Goal: Navigation & Orientation: Understand site structure

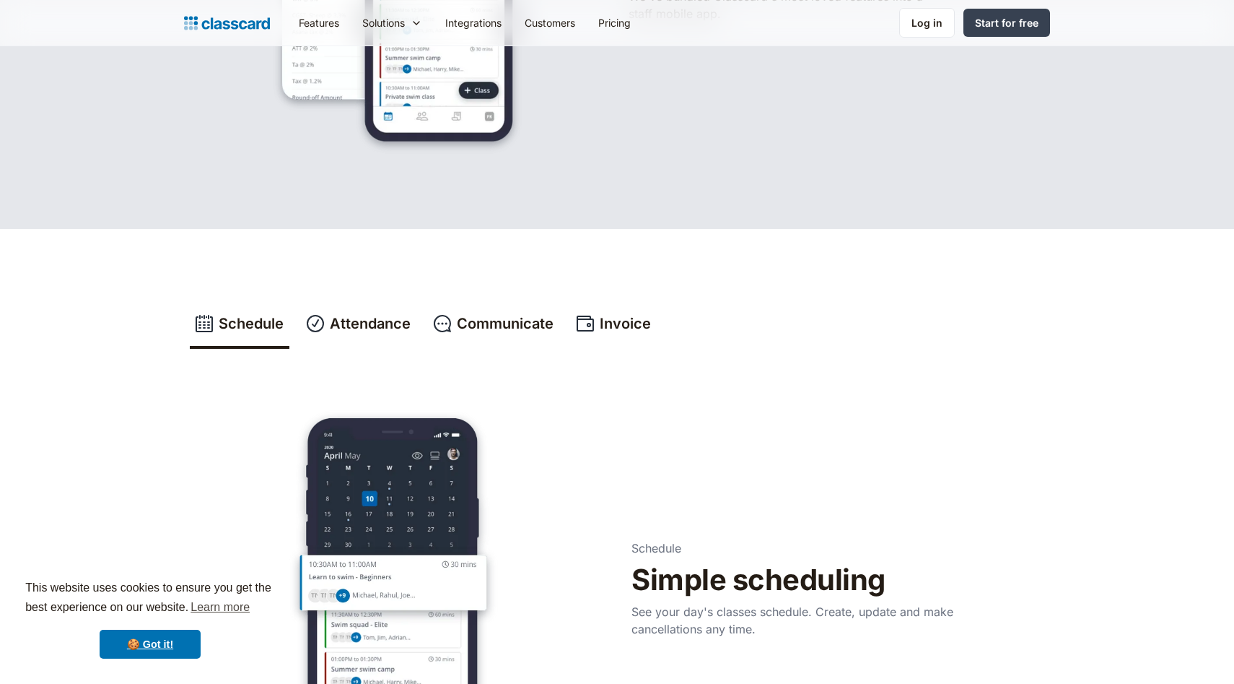
scroll to position [551, 0]
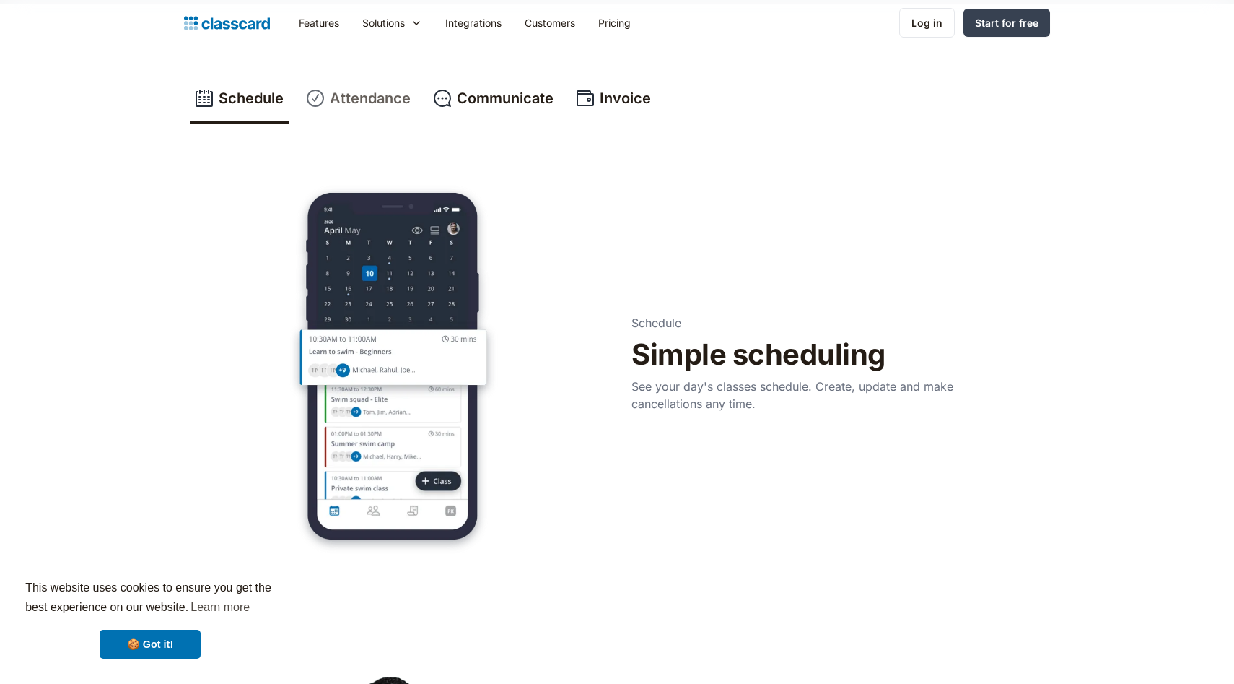
click at [369, 88] on div "Attendance" at bounding box center [370, 98] width 81 height 22
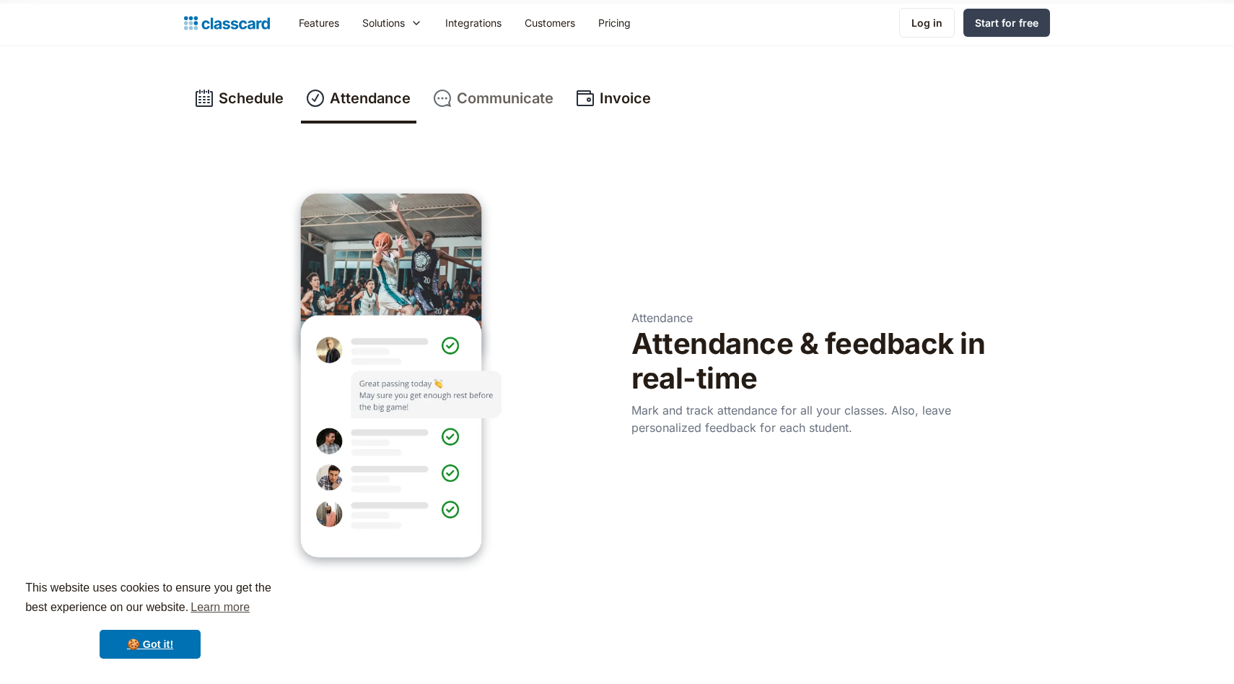
click at [472, 99] on div "Communicate" at bounding box center [505, 98] width 97 height 22
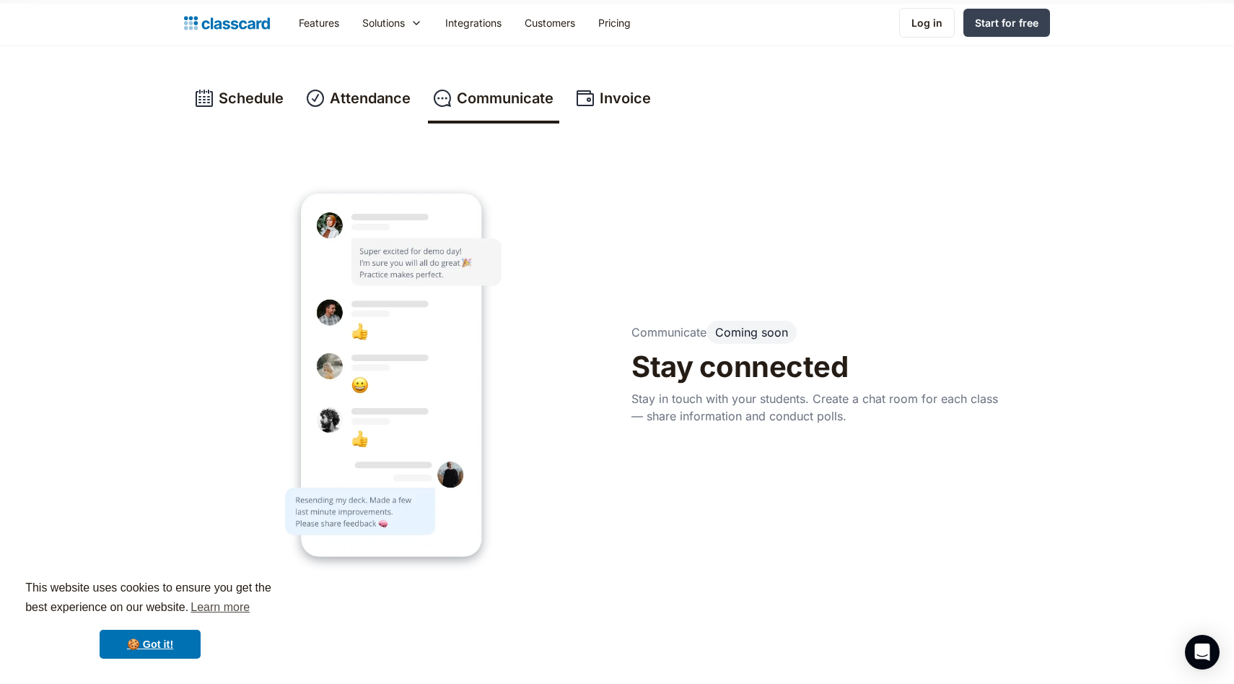
scroll to position [585, 0]
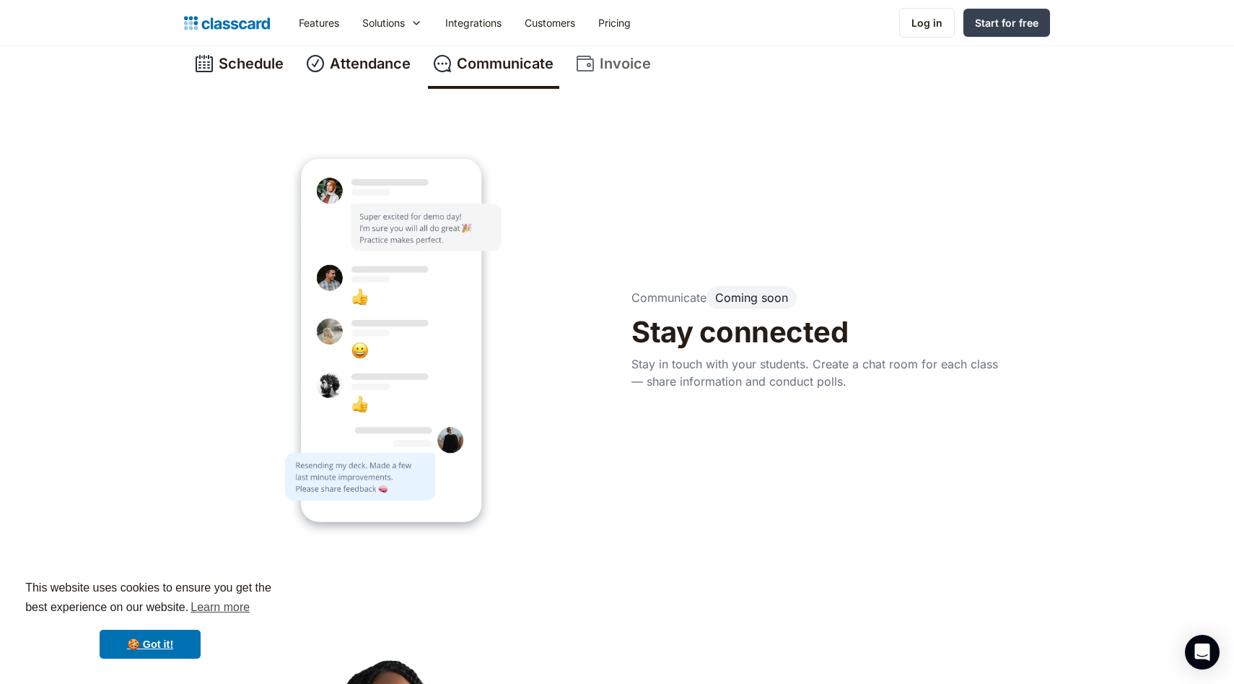
click at [599, 58] on link "Invoice" at bounding box center [614, 65] width 86 height 48
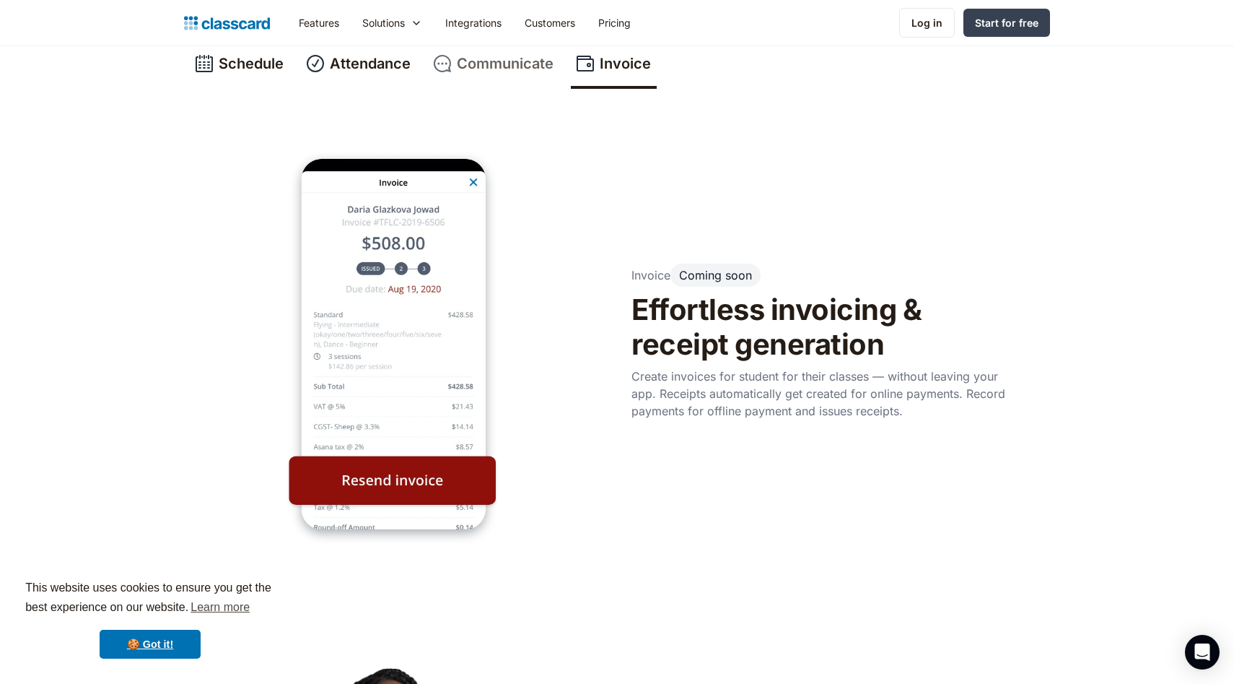
click at [511, 64] on div "Communicate" at bounding box center [505, 64] width 97 height 22
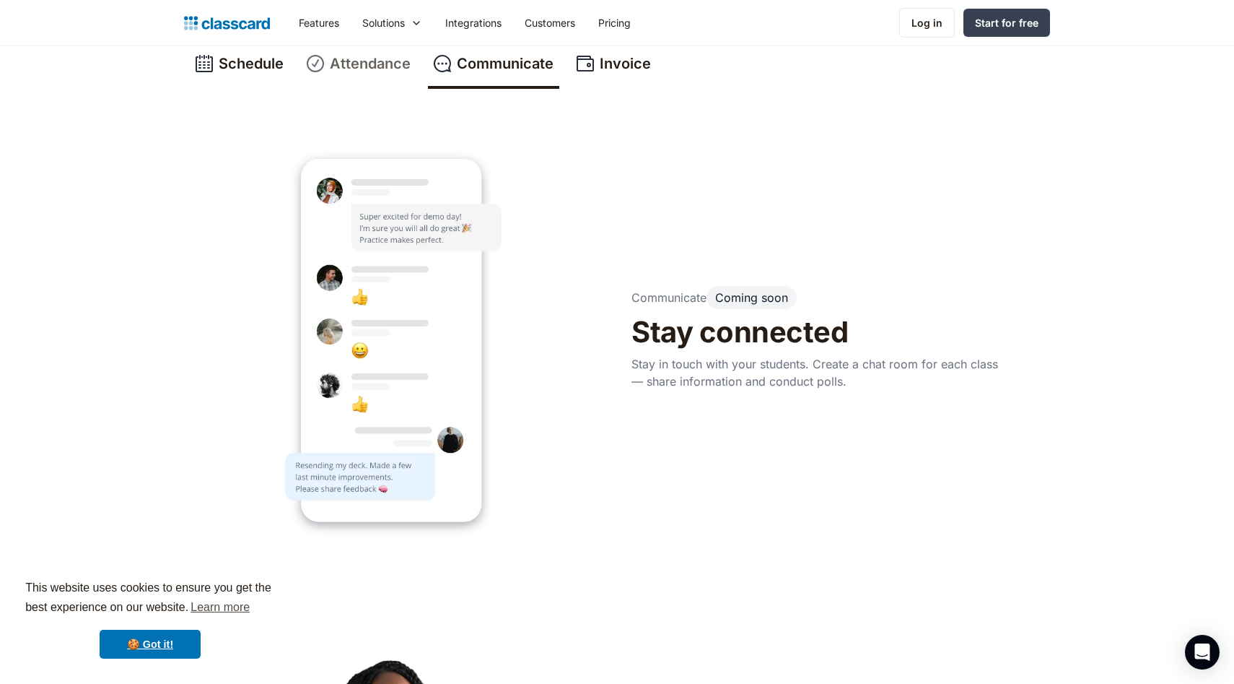
click at [384, 74] on div "Attendance" at bounding box center [370, 64] width 81 height 22
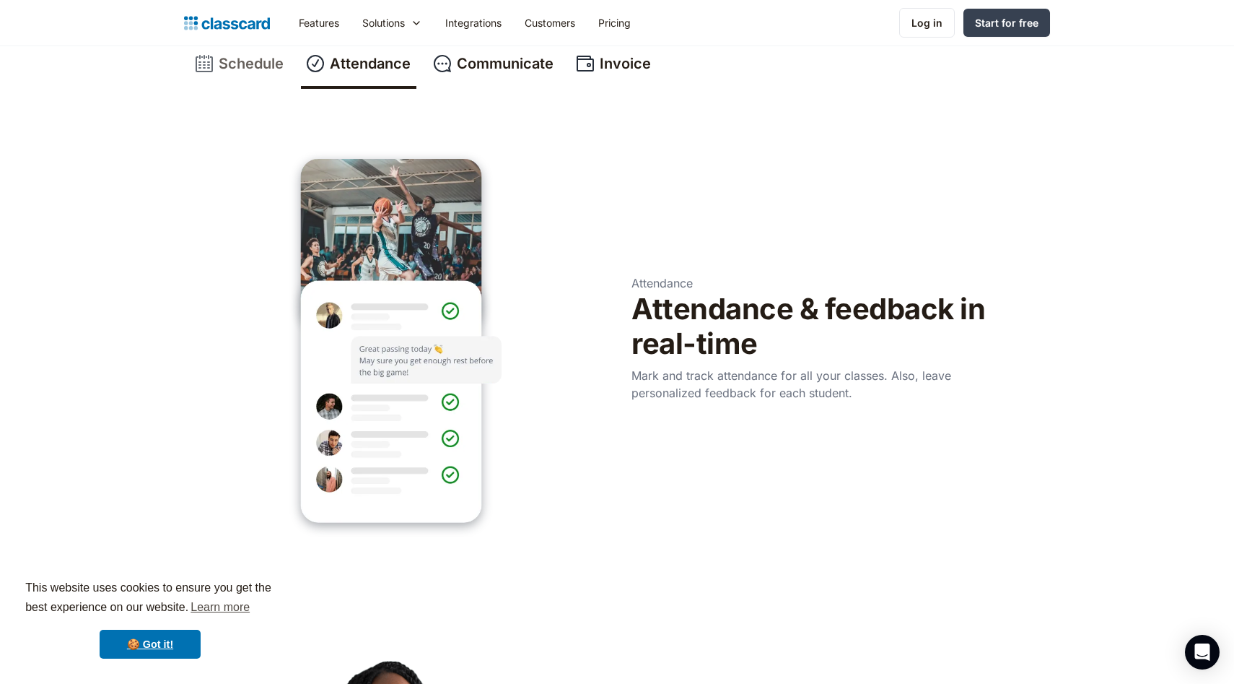
click at [266, 69] on div "Schedule" at bounding box center [251, 64] width 65 height 22
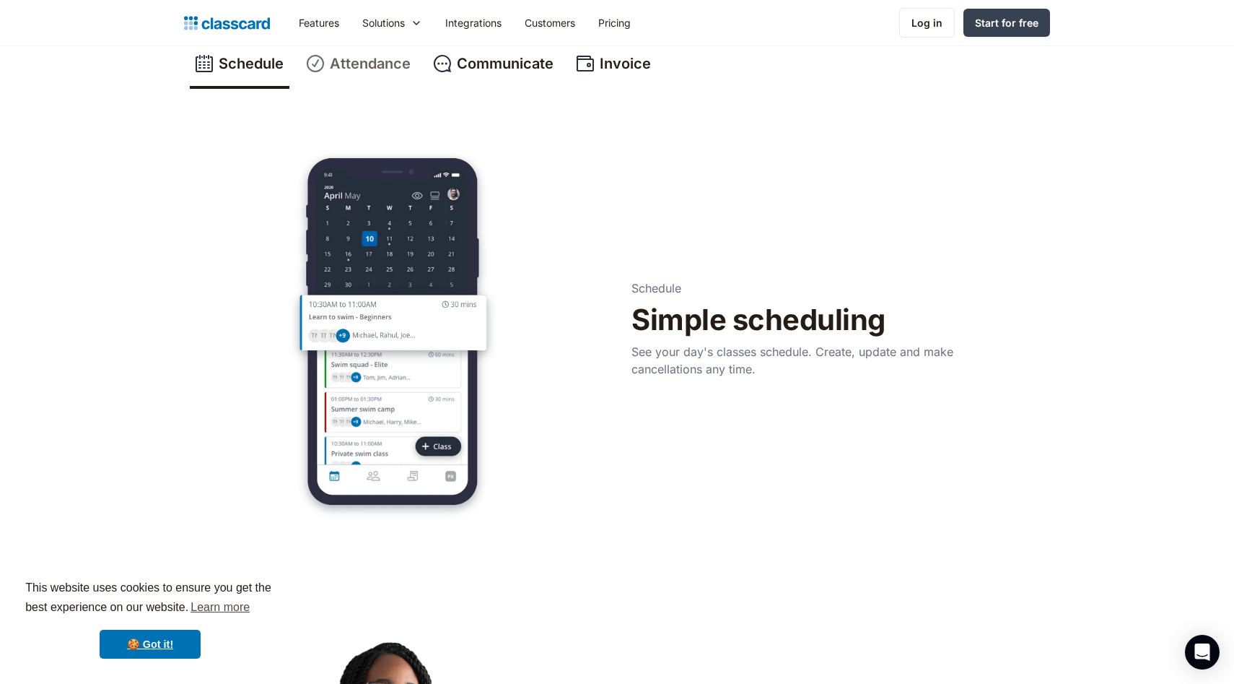
click at [323, 61] on img at bounding box center [315, 64] width 17 height 22
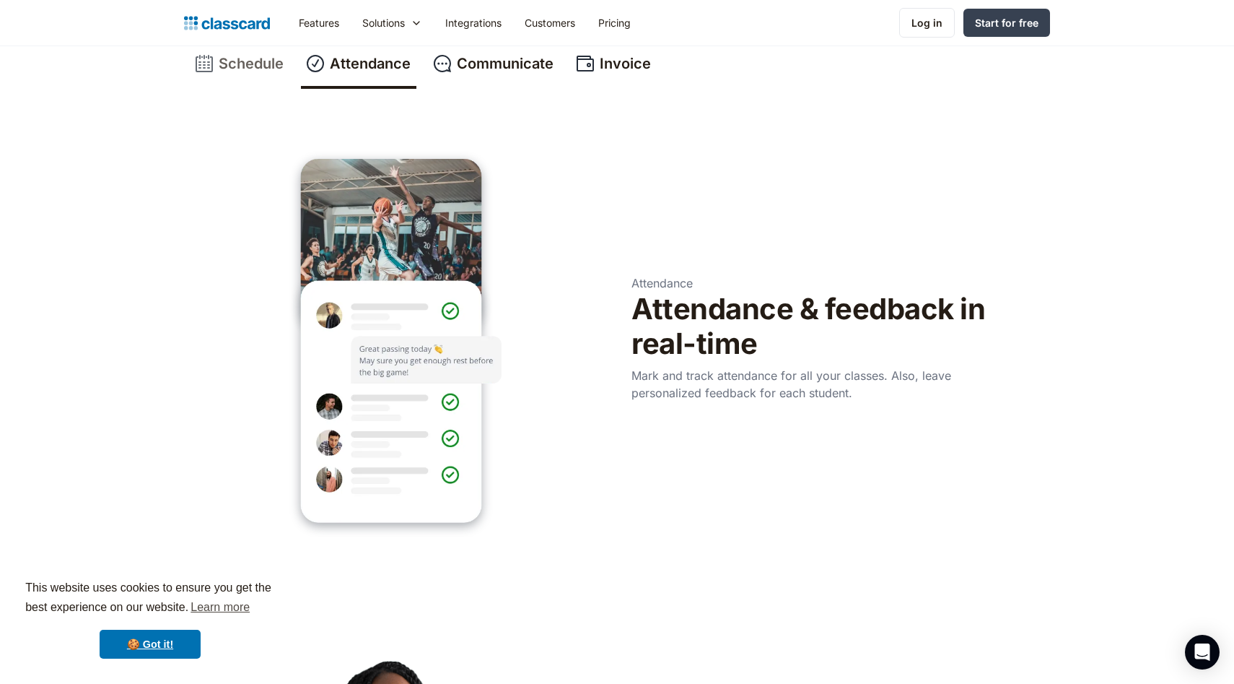
click at [246, 49] on link "Schedule" at bounding box center [240, 65] width 100 height 48
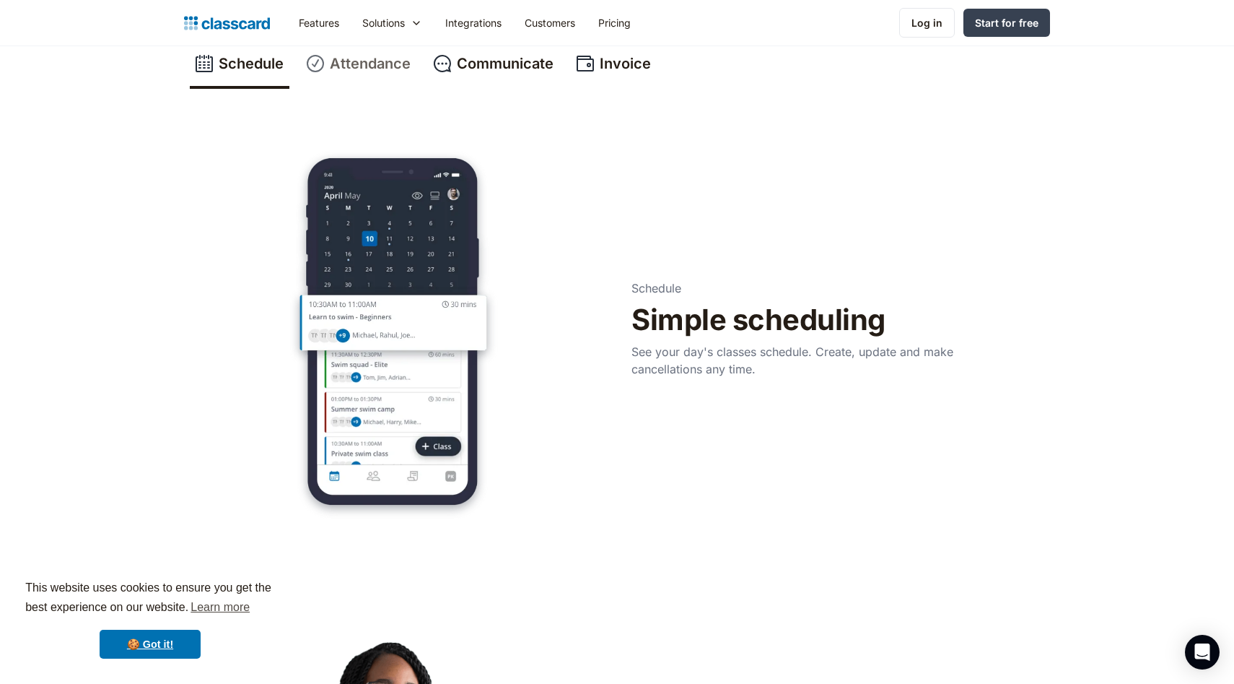
click at [346, 56] on div "Attendance" at bounding box center [370, 64] width 81 height 22
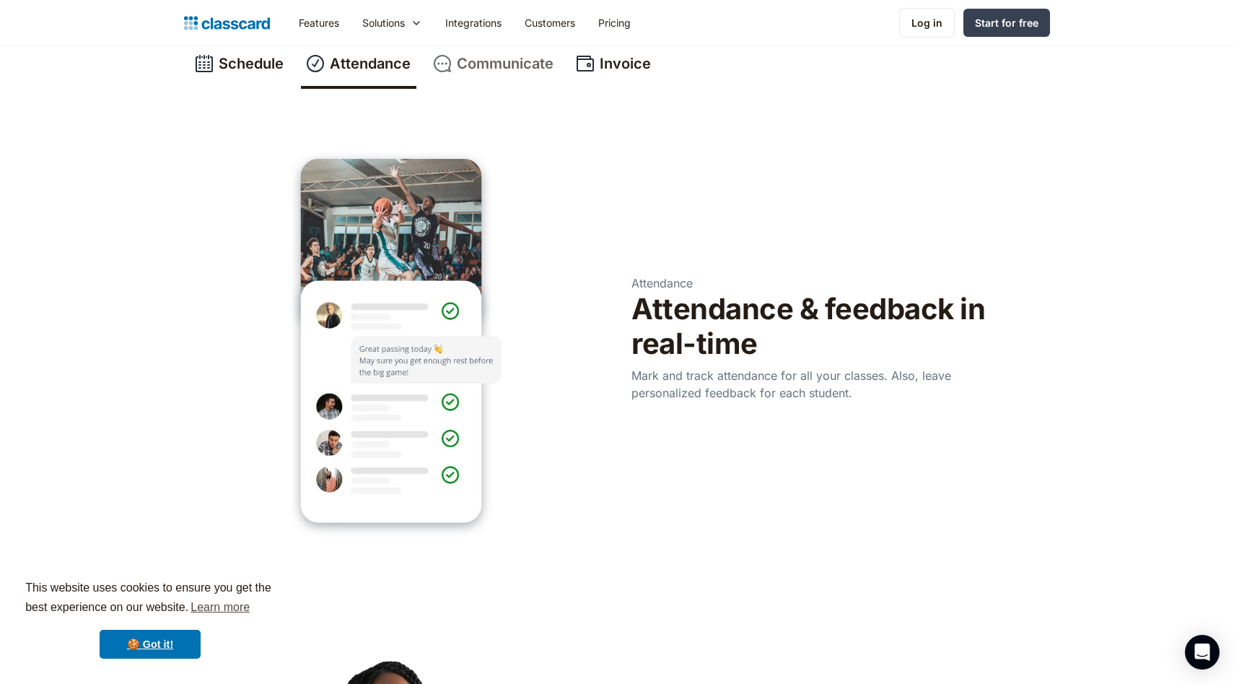
click at [476, 61] on div "Communicate" at bounding box center [505, 64] width 97 height 22
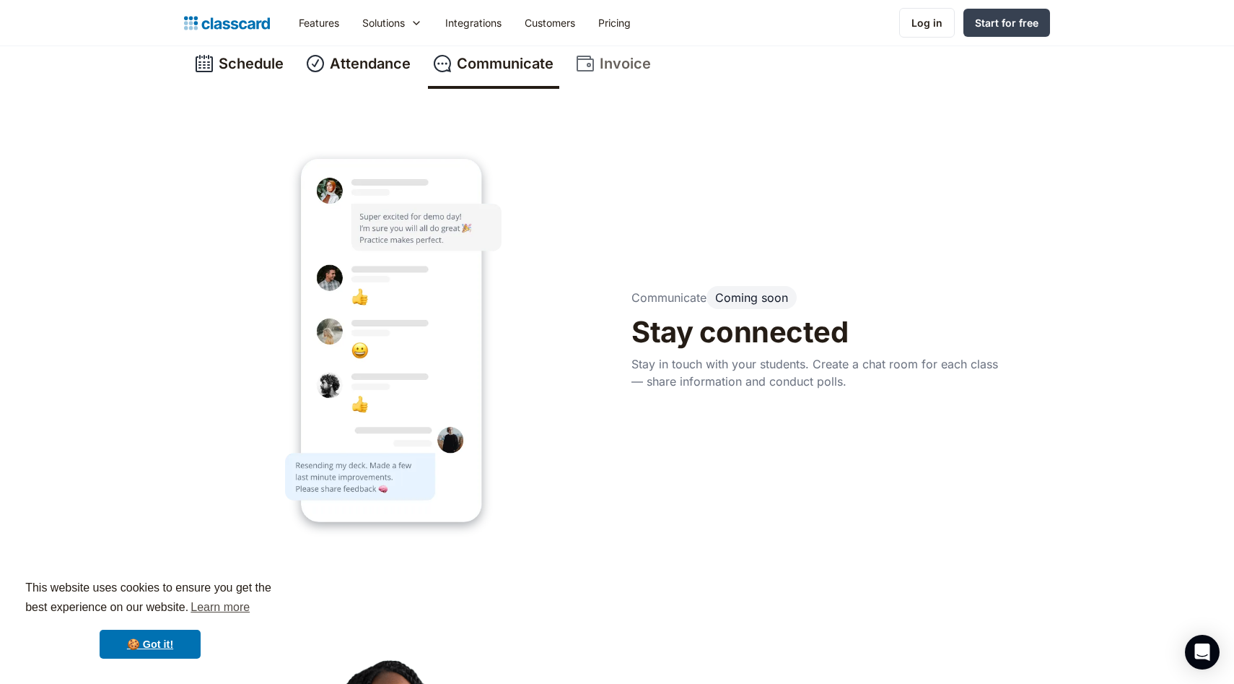
click at [617, 66] on div "Invoice" at bounding box center [625, 64] width 51 height 22
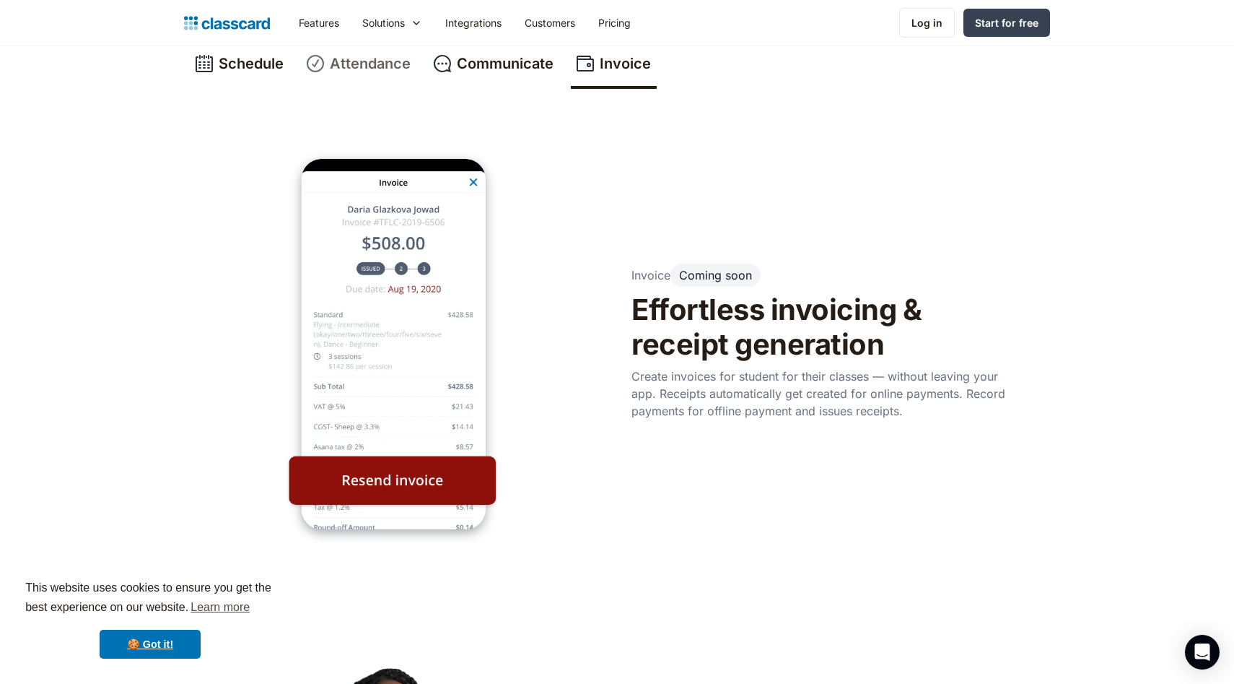
click at [349, 72] on div "Attendance" at bounding box center [370, 64] width 81 height 22
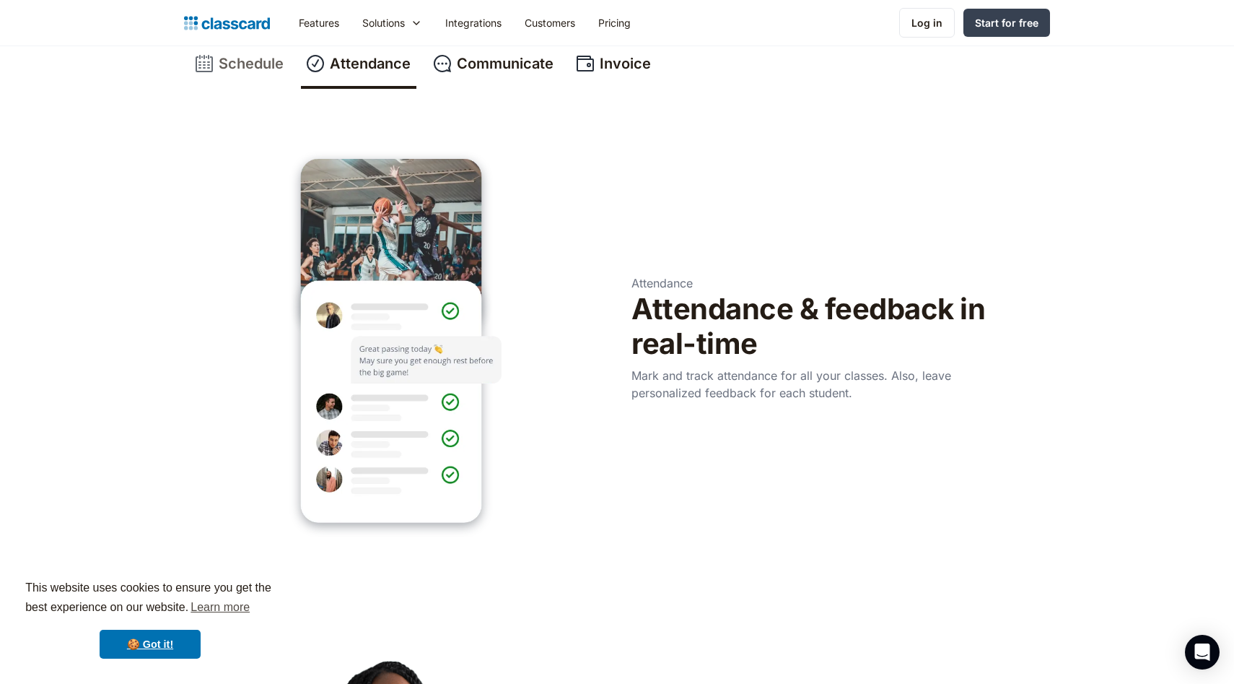
click at [231, 65] on div "Schedule" at bounding box center [251, 64] width 65 height 22
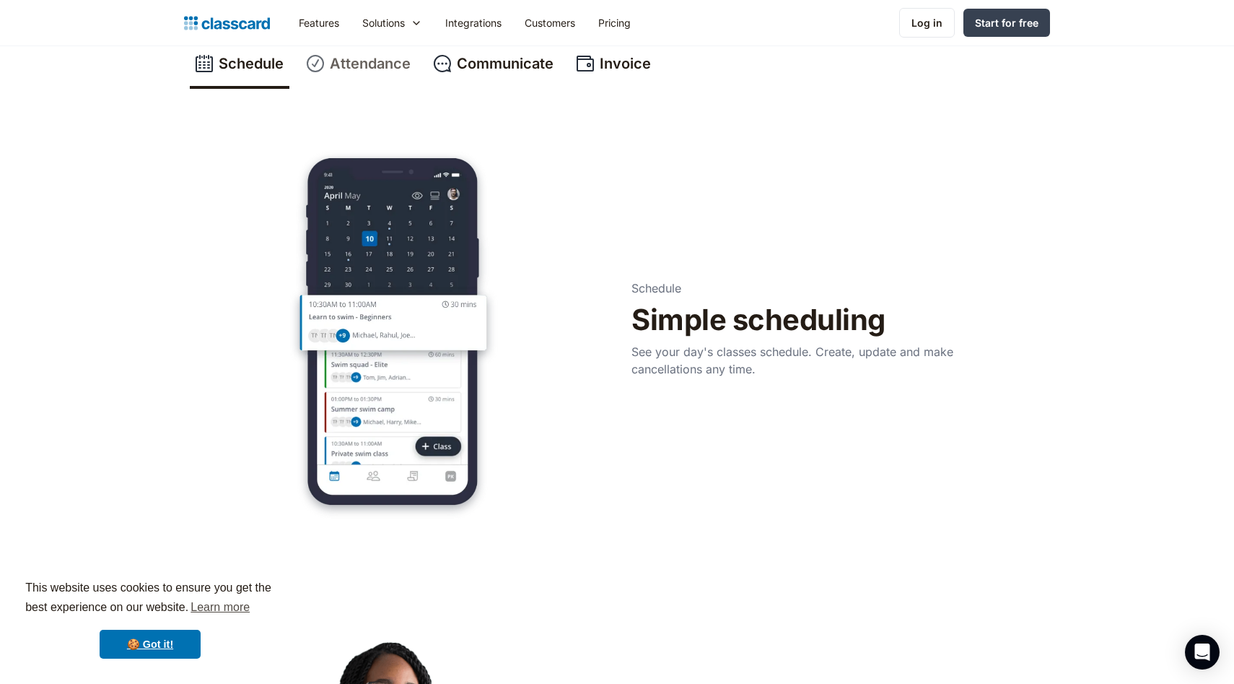
click at [368, 64] on div "Attendance" at bounding box center [370, 64] width 81 height 22
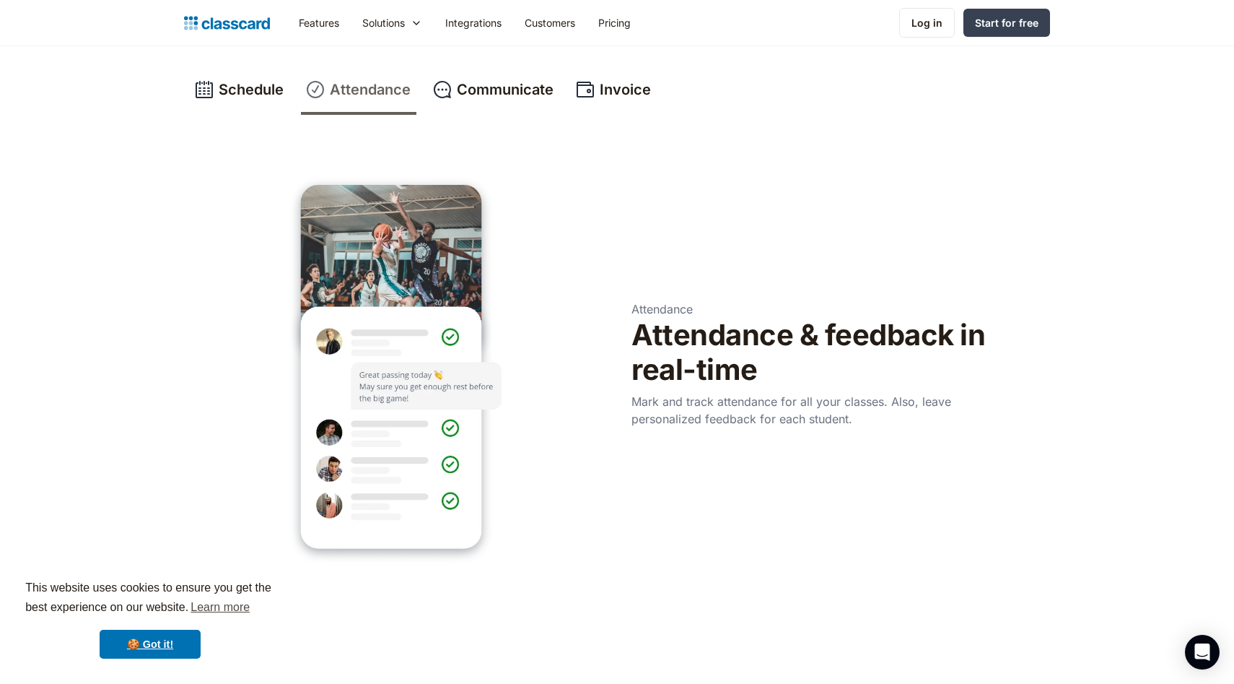
scroll to position [559, 0]
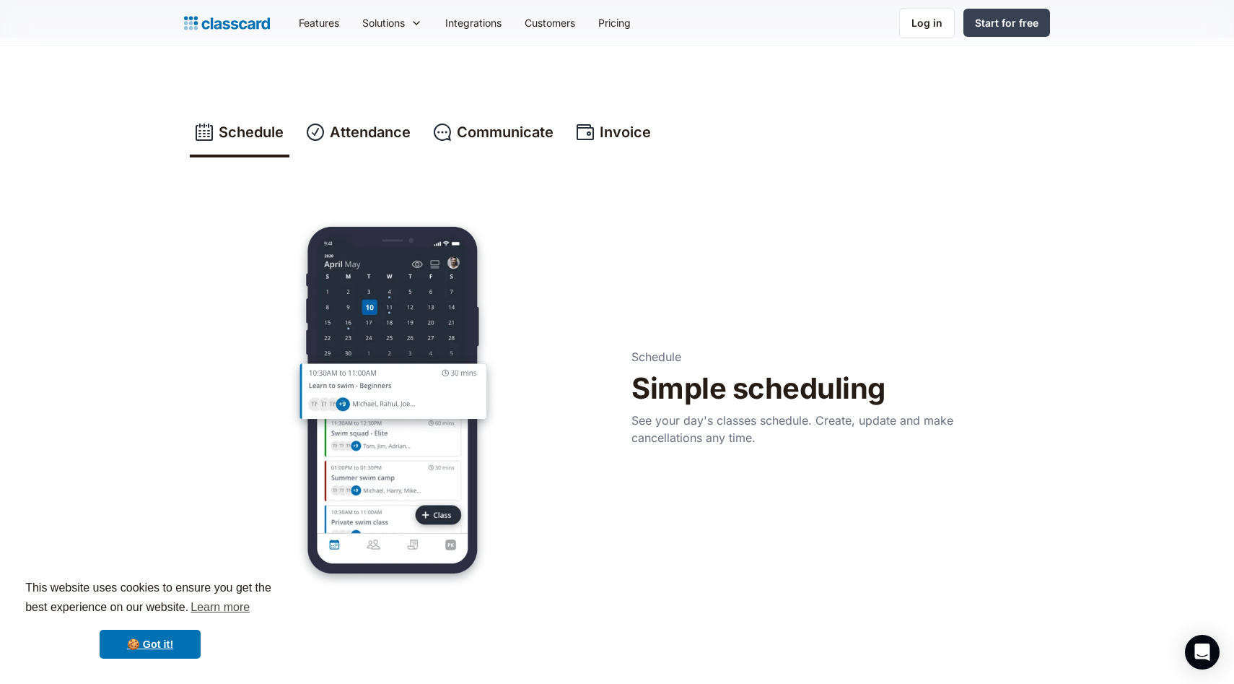
scroll to position [518, 0]
click at [482, 131] on div "Communicate" at bounding box center [505, 132] width 97 height 22
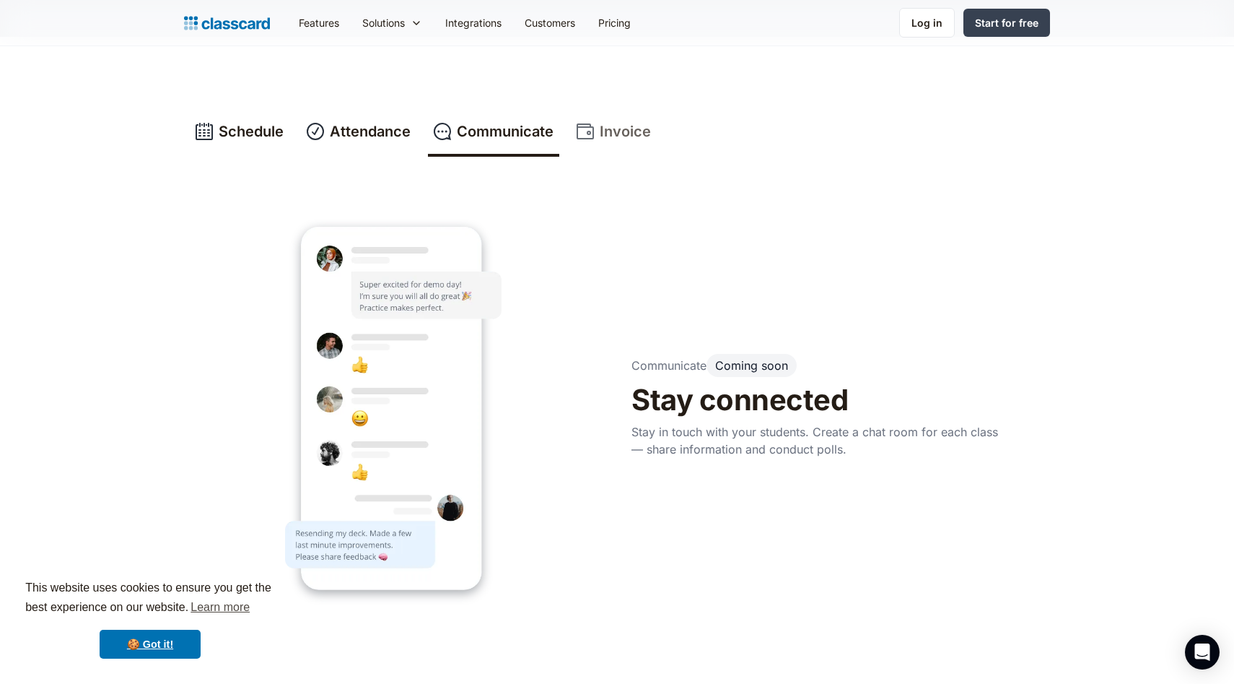
click at [618, 139] on div "Invoice" at bounding box center [625, 132] width 51 height 22
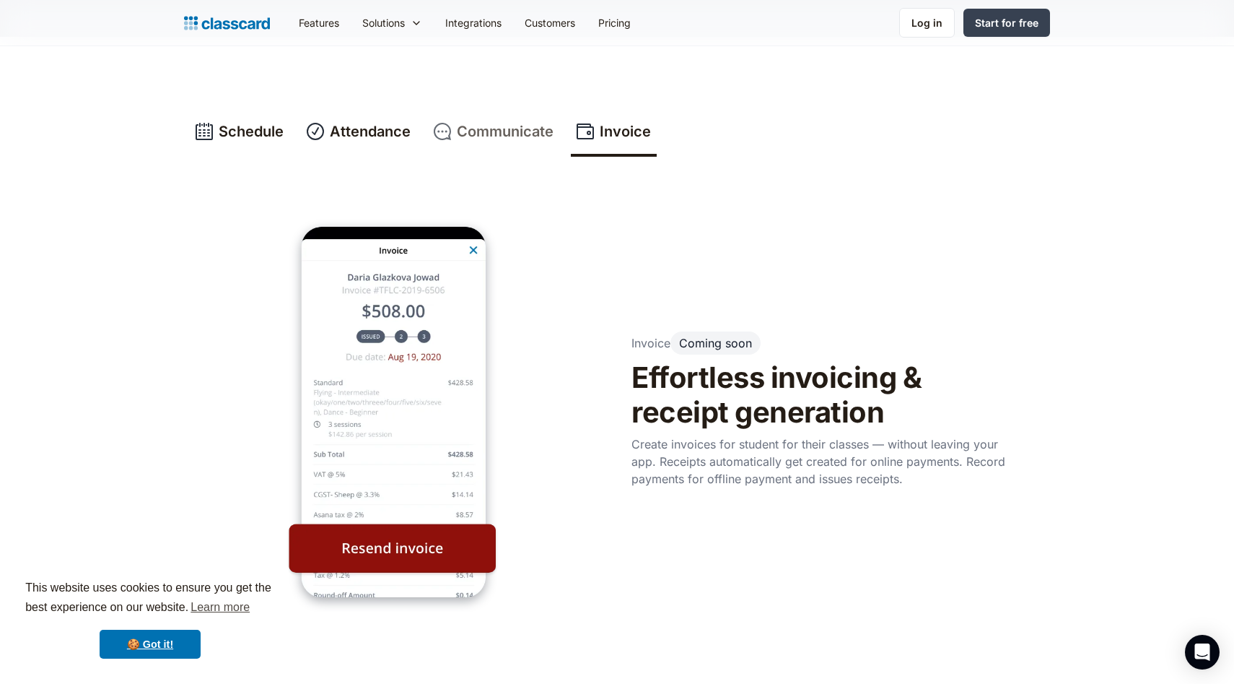
click at [489, 133] on div "Communicate" at bounding box center [505, 132] width 97 height 22
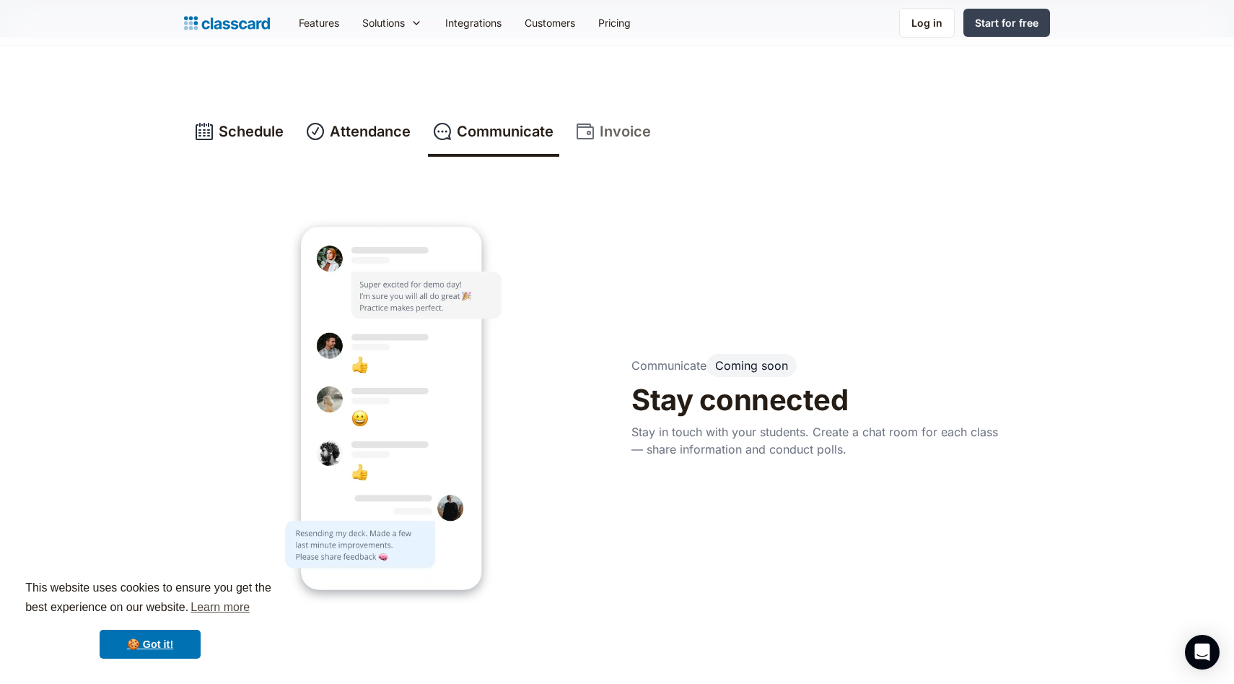
click at [606, 131] on div "Invoice" at bounding box center [625, 132] width 51 height 22
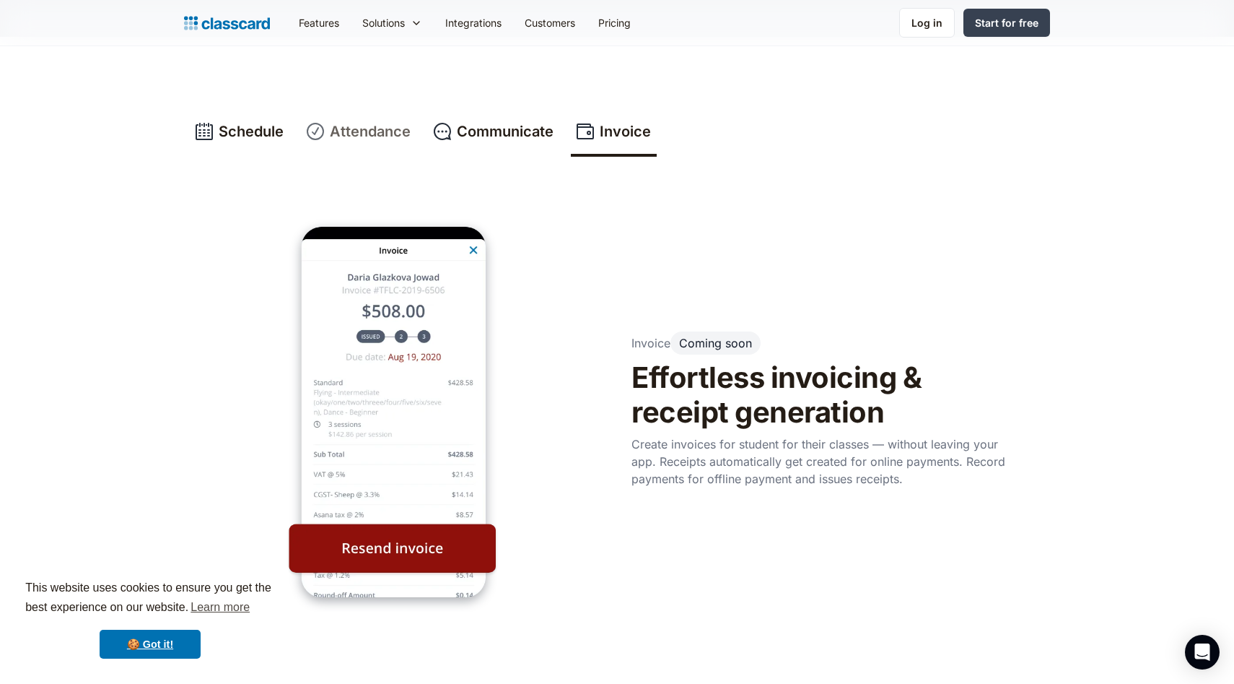
click at [360, 142] on link "Attendance" at bounding box center [359, 133] width 116 height 48
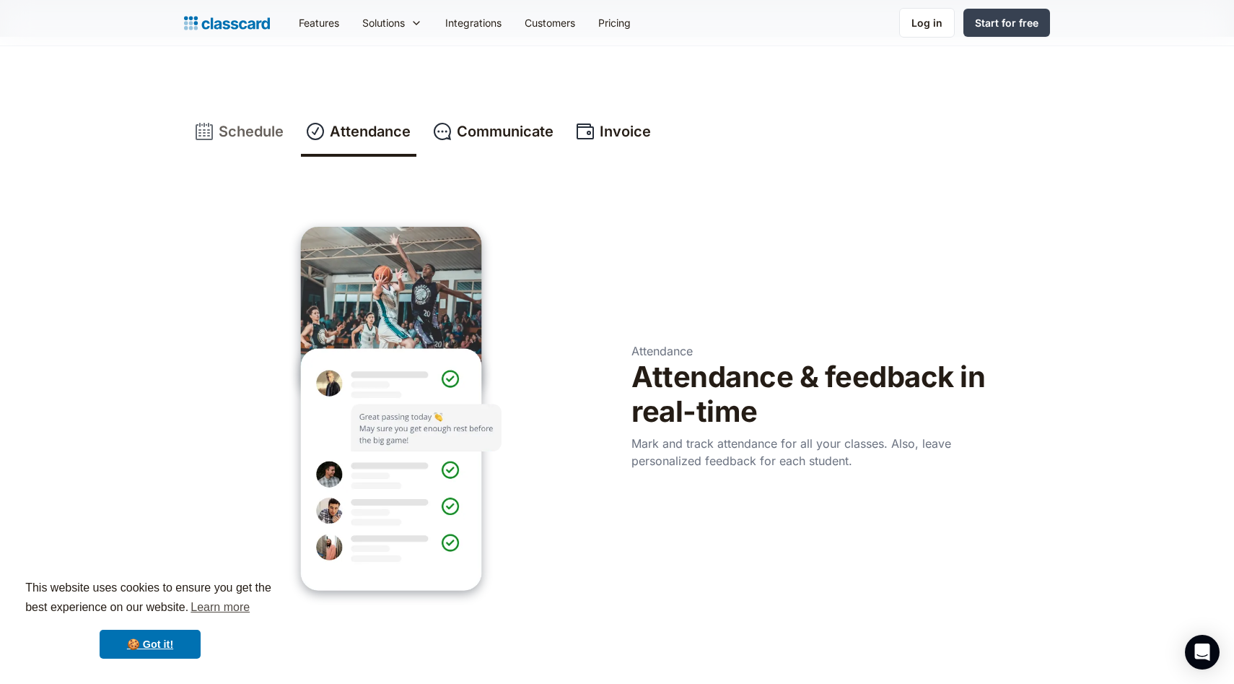
click at [238, 136] on div "Schedule" at bounding box center [251, 132] width 65 height 22
